Goal: Information Seeking & Learning: Learn about a topic

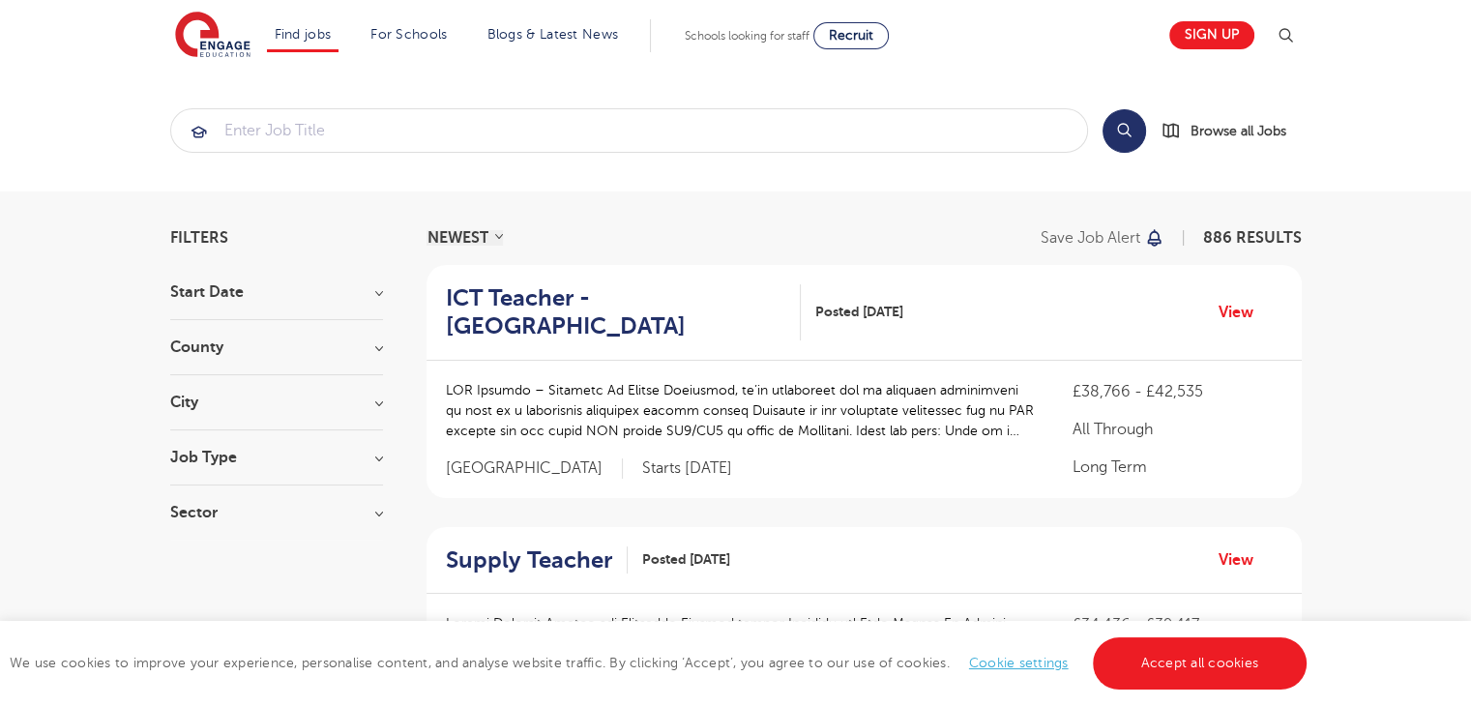
click at [259, 443] on section "Start Date September 99 [DATE] [DATE] Show more County [GEOGRAPHIC_DATA] 643 [G…" at bounding box center [276, 411] width 213 height 255
click at [270, 459] on h3 "Job Type" at bounding box center [276, 457] width 213 height 15
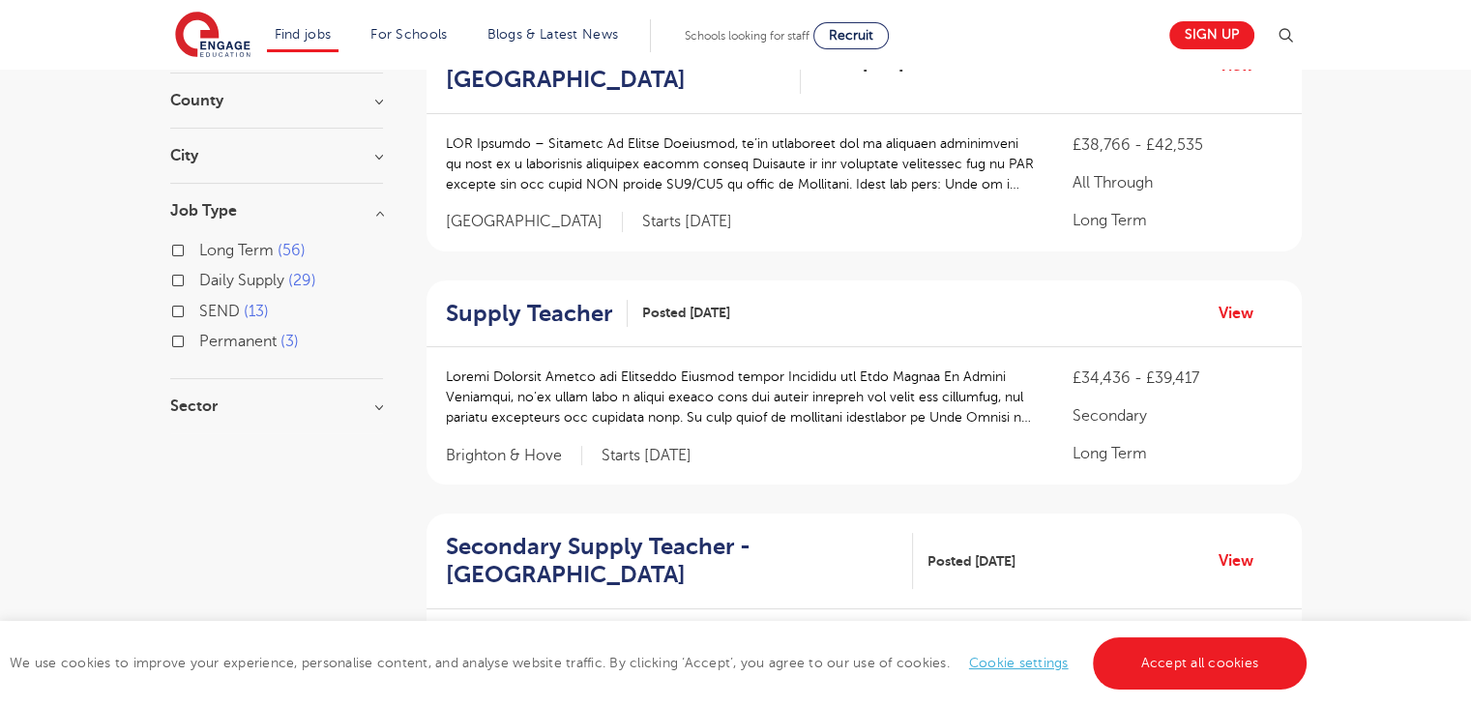
scroll to position [251, 0]
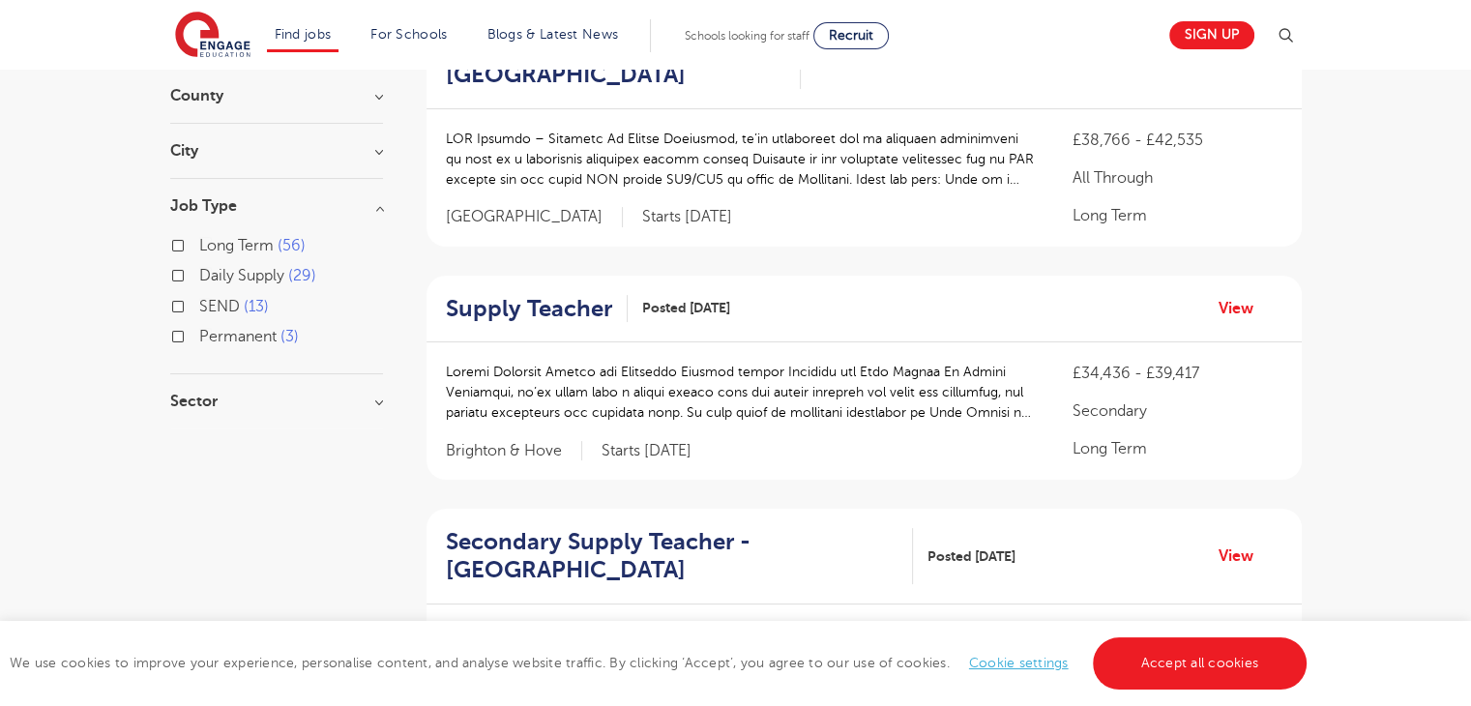
click at [283, 394] on h3 "Sector" at bounding box center [276, 401] width 213 height 15
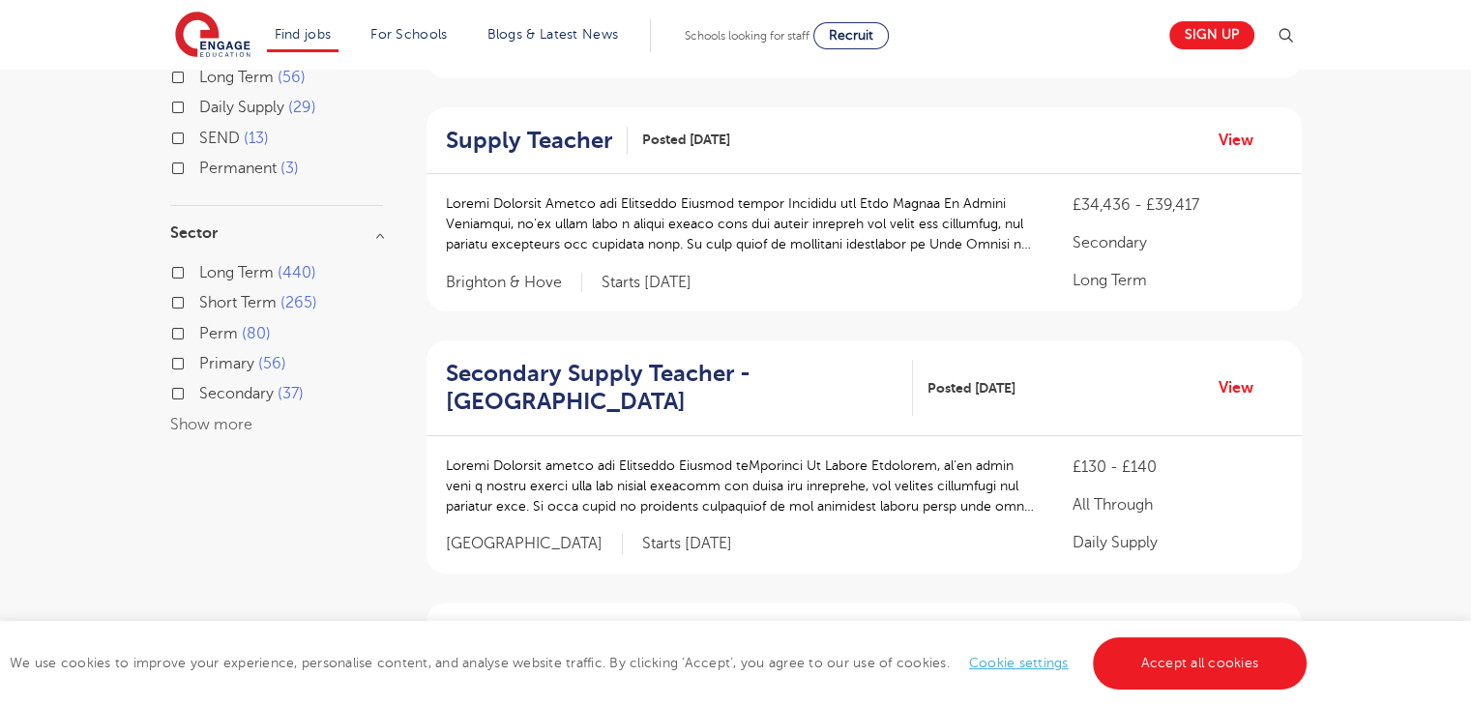
scroll to position [435, 0]
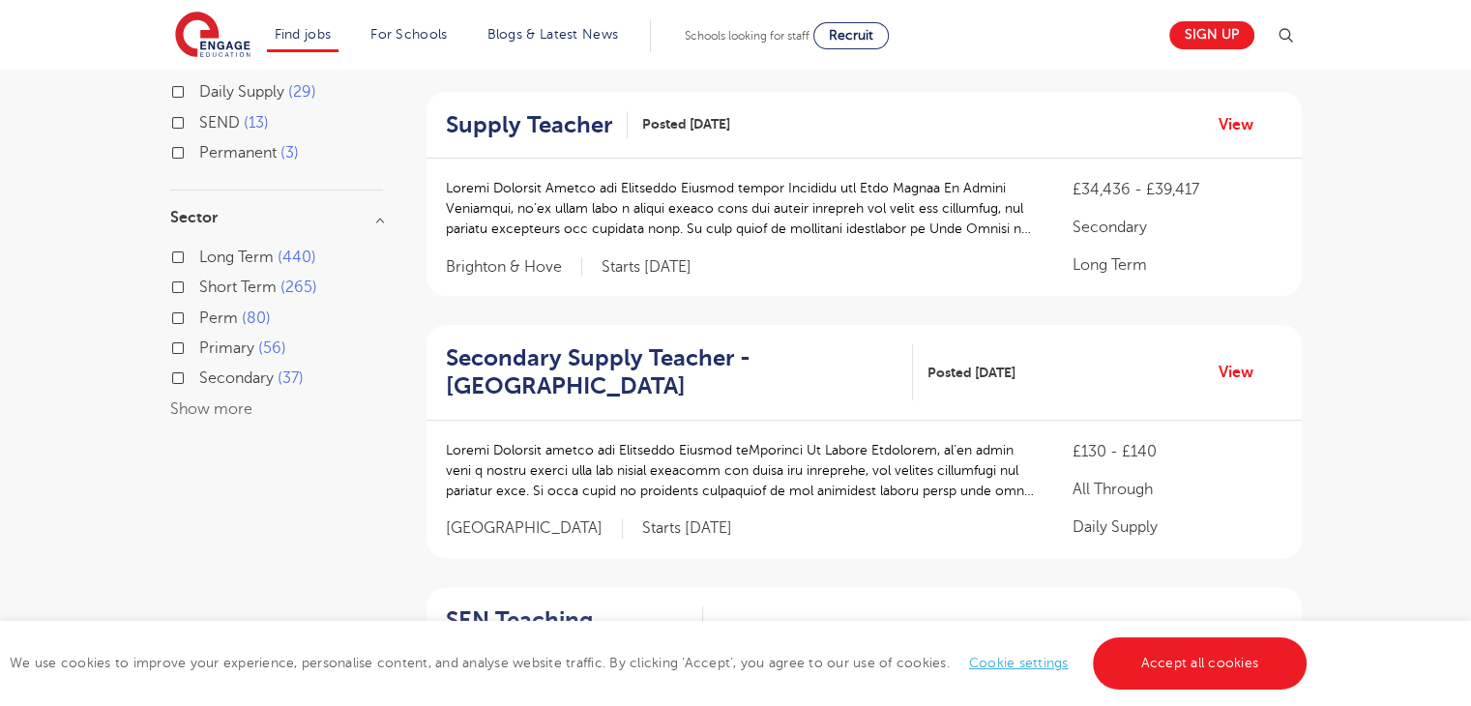
click at [185, 347] on div "Primary 56" at bounding box center [276, 350] width 213 height 30
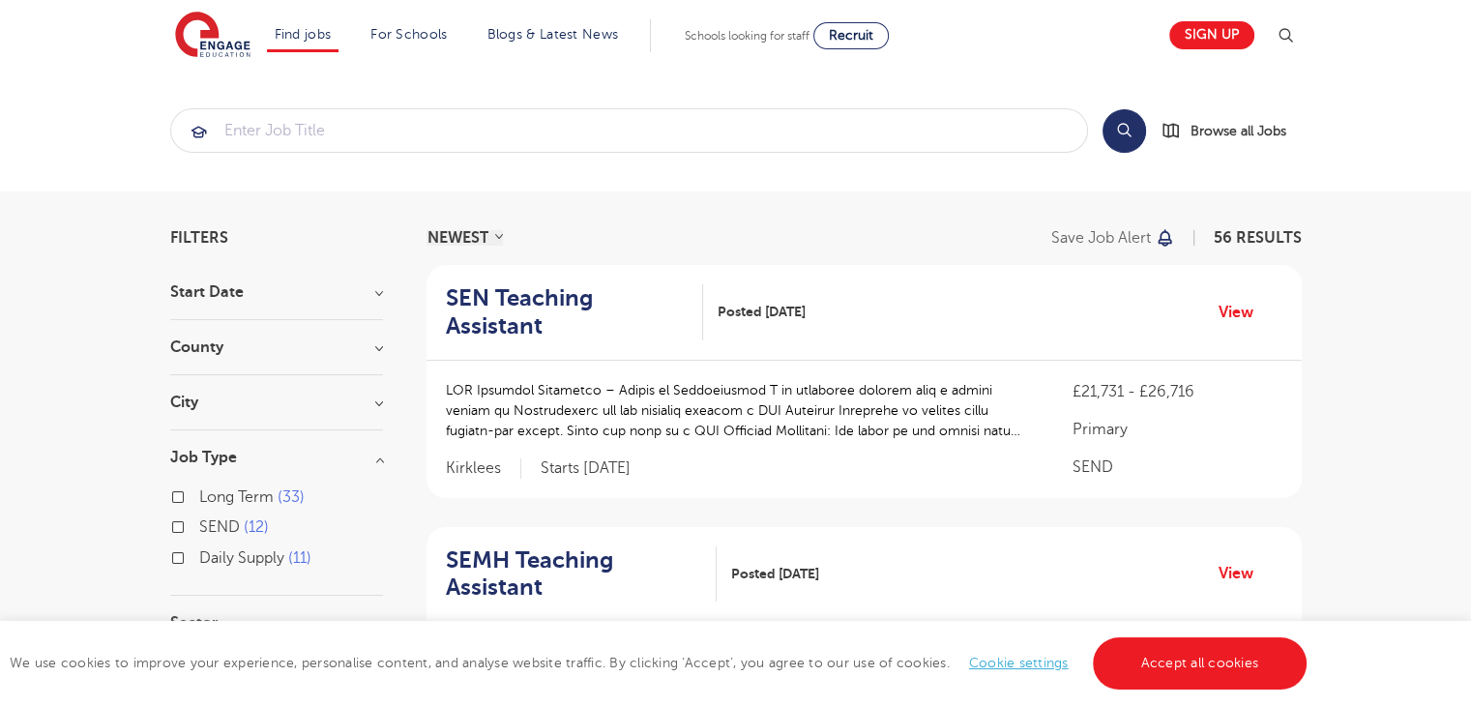
click at [228, 392] on section "Start Date September 55 [DATE] Show more County [GEOGRAPHIC_DATA] 17 [GEOGRAPHI…" at bounding box center [276, 565] width 213 height 562
click at [329, 401] on h3 "City" at bounding box center [276, 401] width 213 height 15
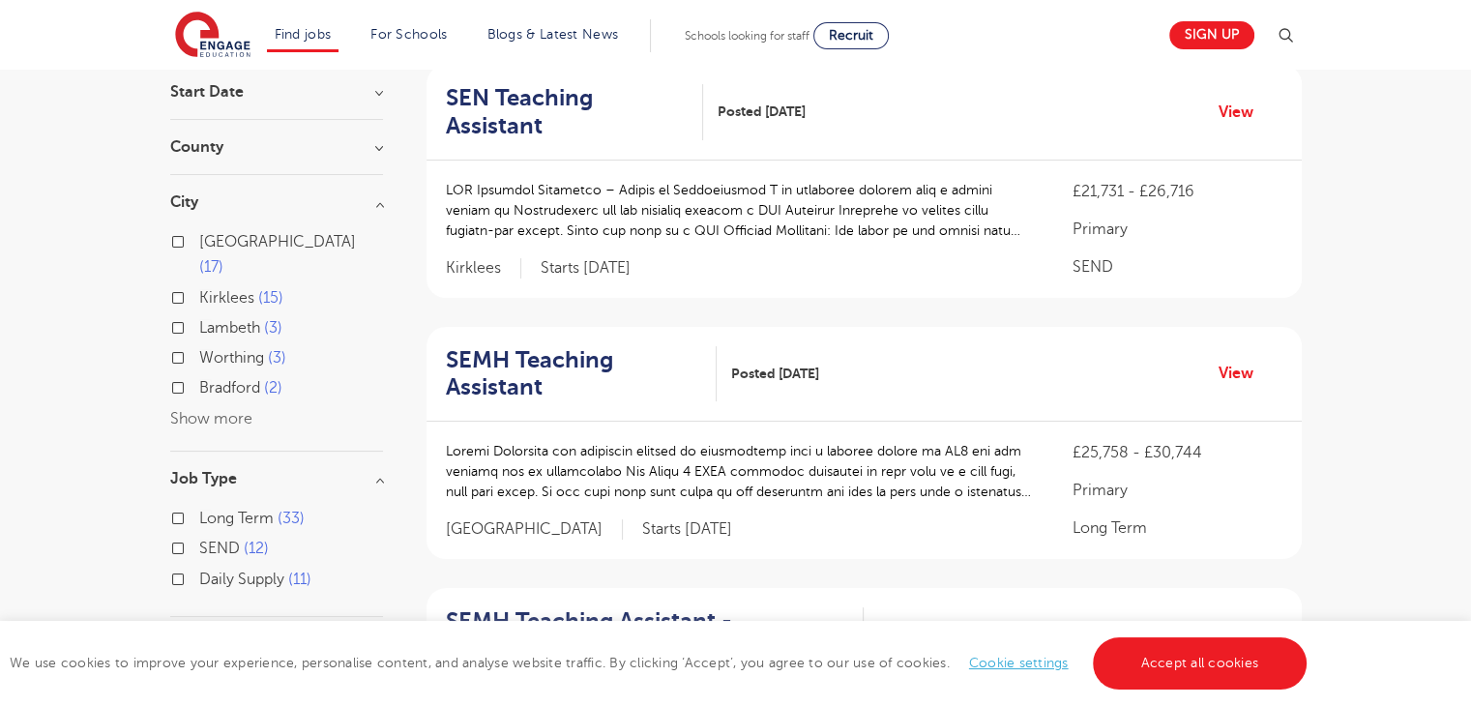
scroll to position [197, 0]
click at [210, 413] on button "Show more" at bounding box center [211, 421] width 82 height 17
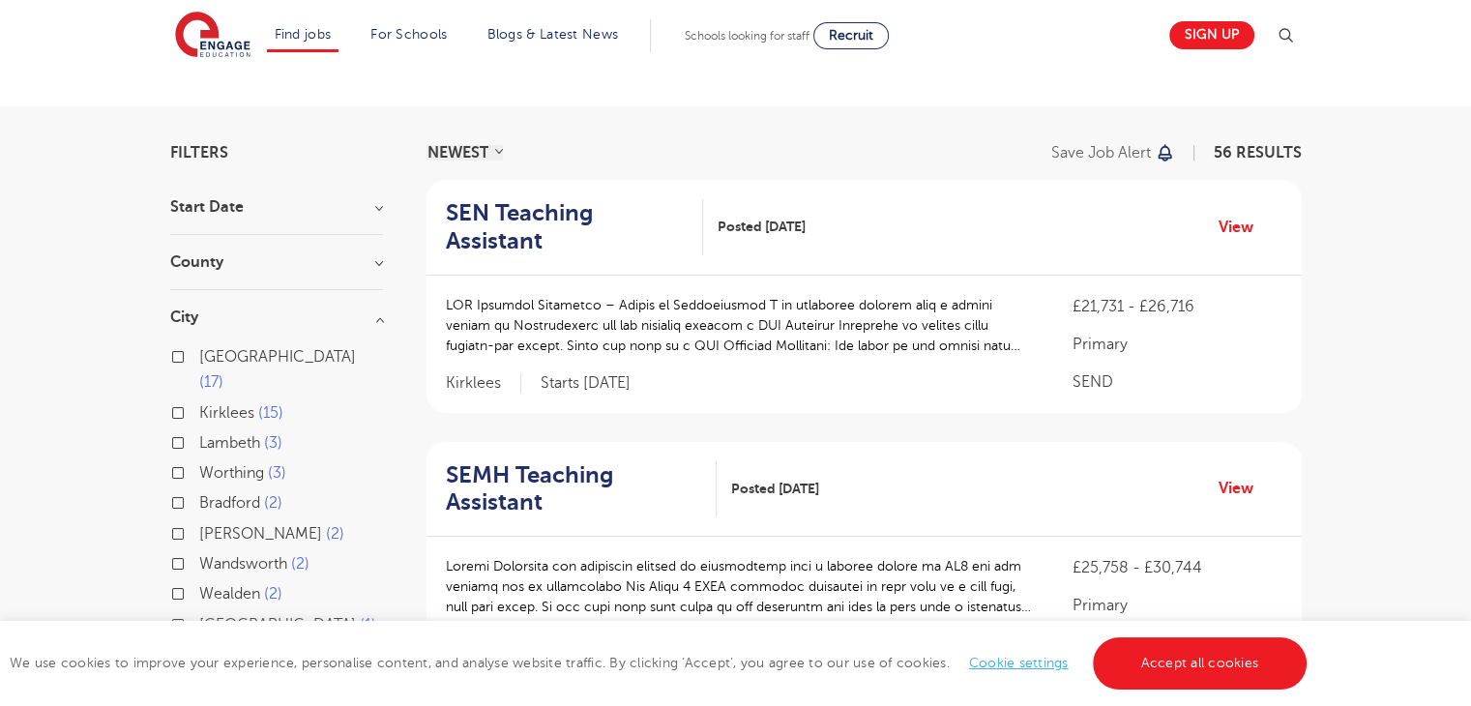
scroll to position [75, 0]
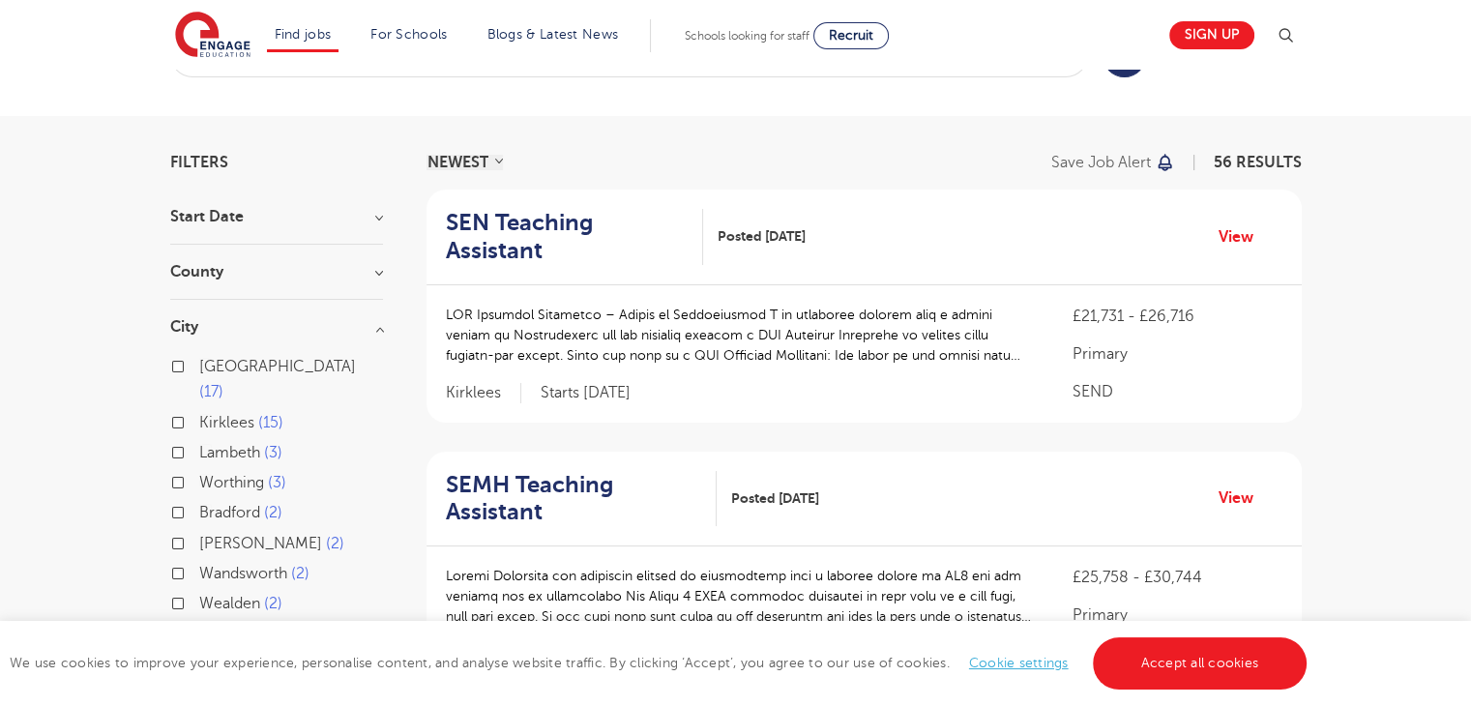
click at [343, 268] on h3 "County" at bounding box center [276, 271] width 213 height 15
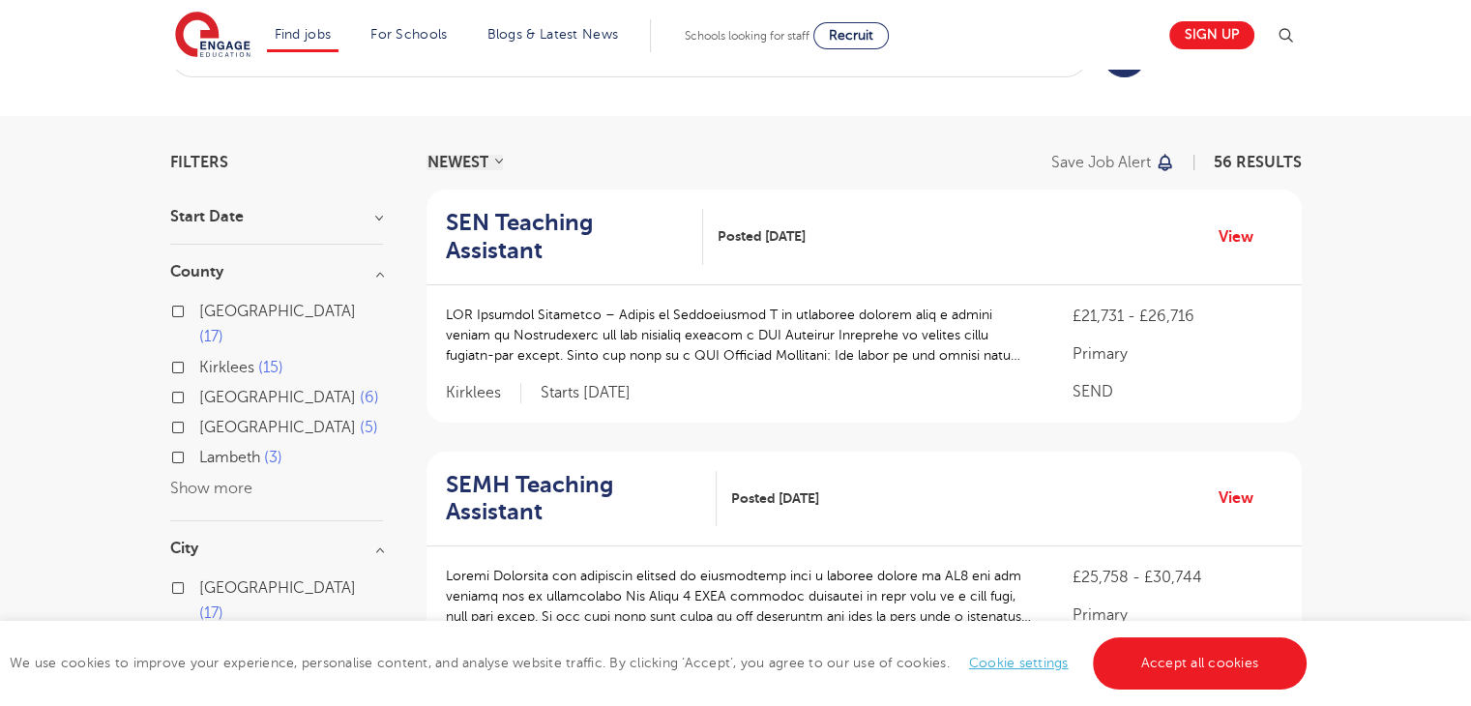
click at [328, 225] on div "Start Date September 55 [DATE] Show more" at bounding box center [276, 227] width 213 height 36
click at [352, 216] on h3 "Start Date" at bounding box center [276, 216] width 213 height 15
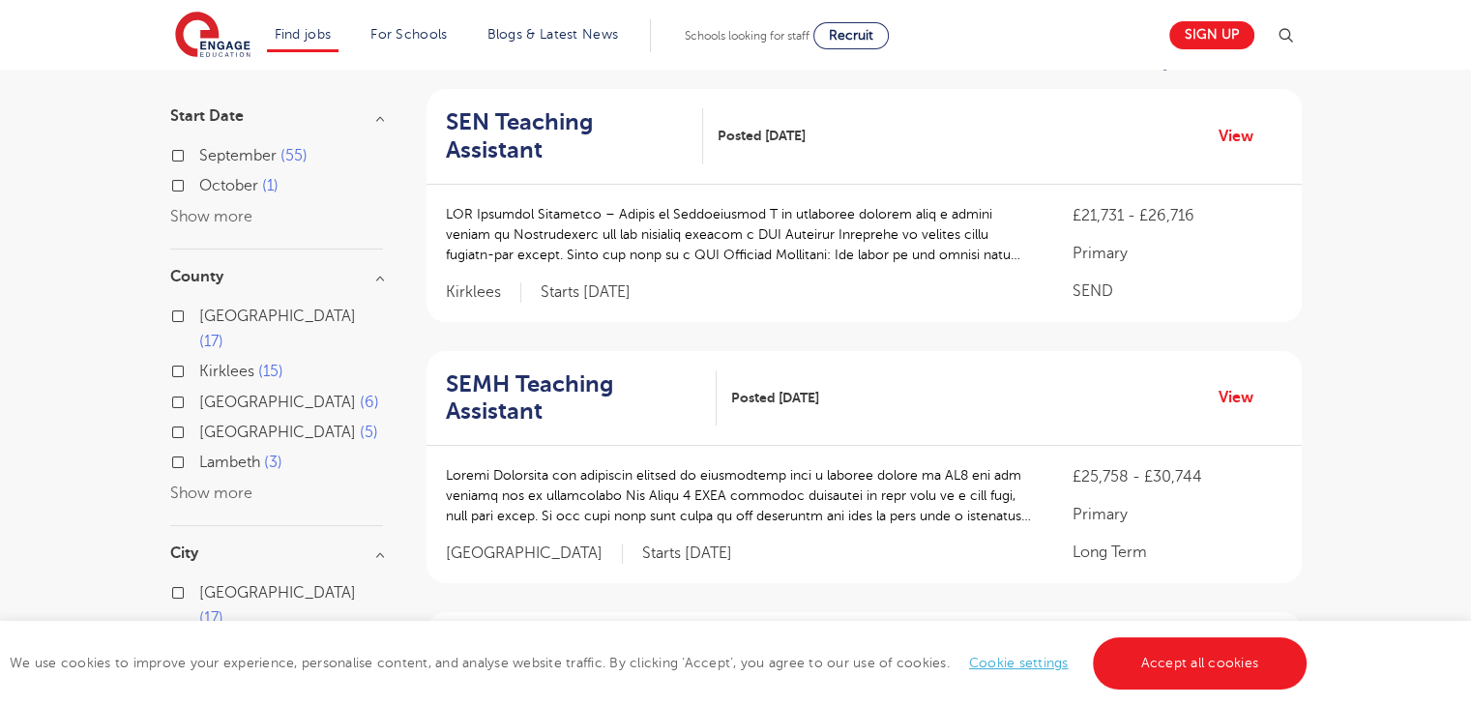
scroll to position [0, 0]
